Goal: Find specific page/section: Find specific page/section

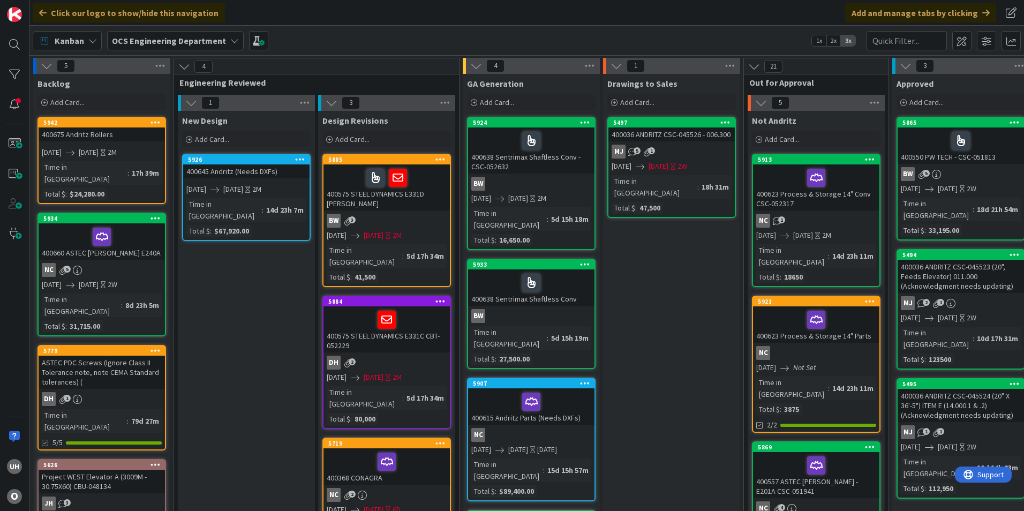
scroll to position [0, 933]
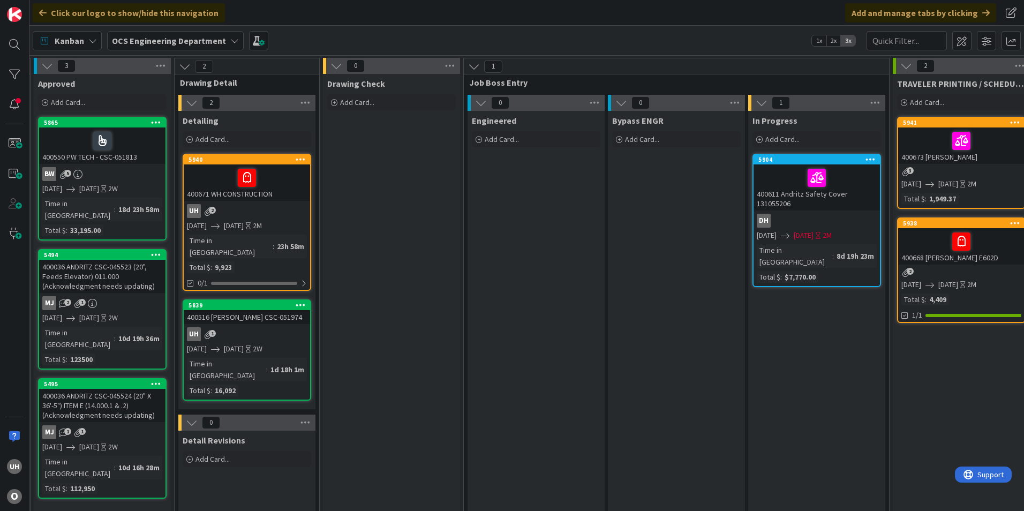
scroll to position [0, 933]
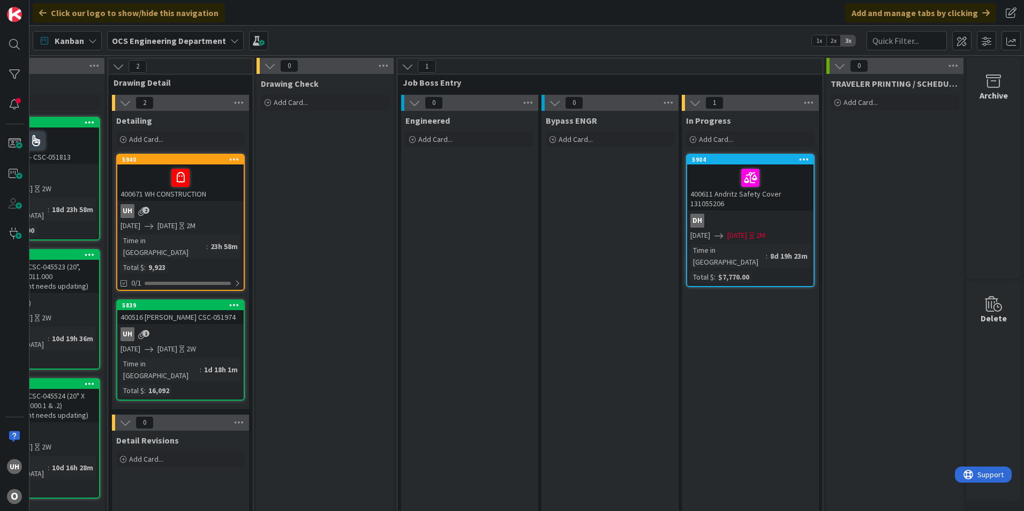
click at [195, 211] on div "uh 2" at bounding box center [180, 211] width 126 height 14
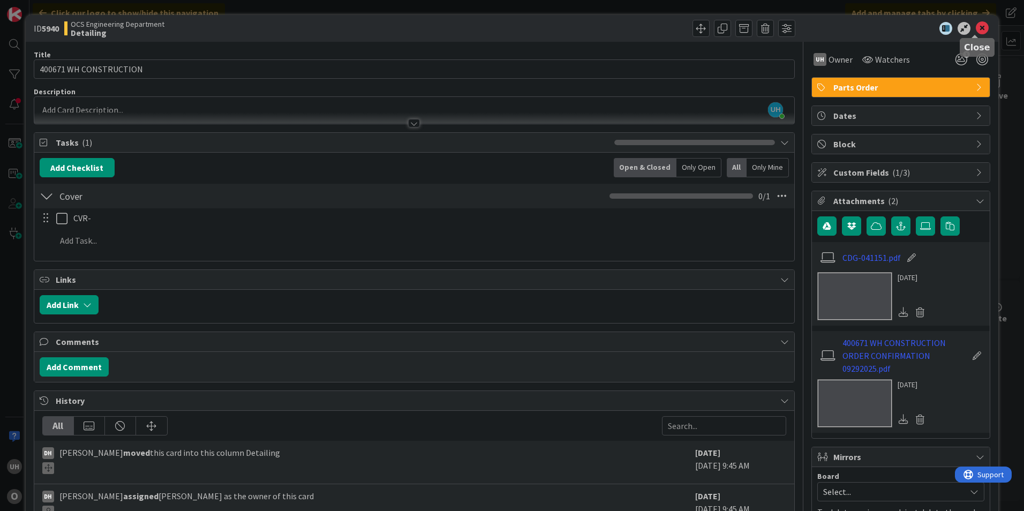
click at [976, 27] on icon at bounding box center [982, 28] width 13 height 13
